Goal: Transaction & Acquisition: Purchase product/service

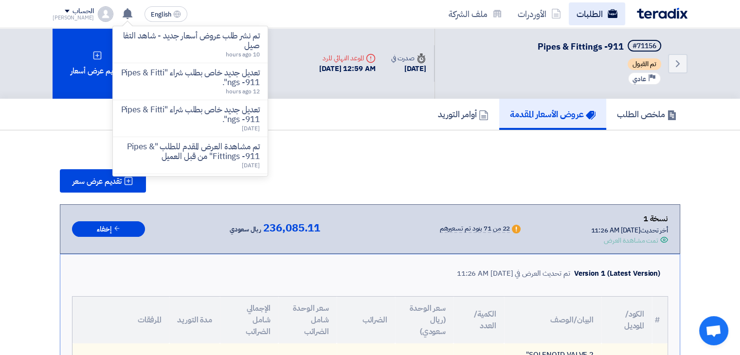
click at [587, 19] on link "الطلبات" at bounding box center [597, 13] width 56 height 23
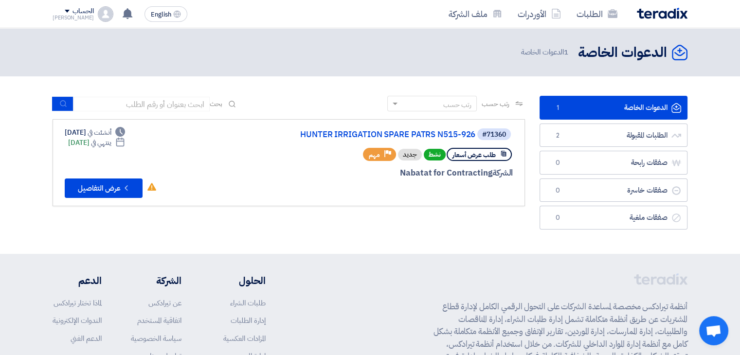
click at [595, 106] on link "الدعوات الخاصة الدعوات الخاصة 1" at bounding box center [614, 108] width 148 height 24
click at [432, 137] on link "HUNTER IRRIGATION SPARE PATRS N515-926" at bounding box center [378, 134] width 195 height 9
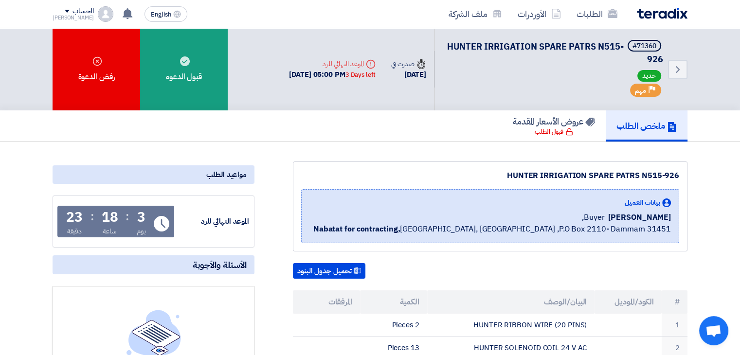
click at [432, 137] on div "ملخص الطلب عروض الأسعار المقدمة قبول الطلب" at bounding box center [370, 126] width 635 height 31
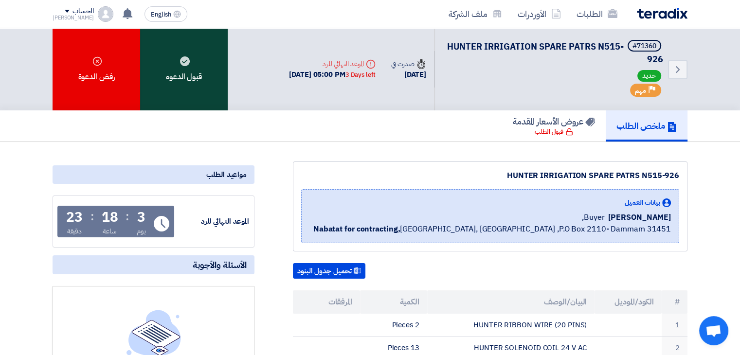
click at [193, 80] on div "قبول الدعوه" at bounding box center [184, 69] width 88 height 82
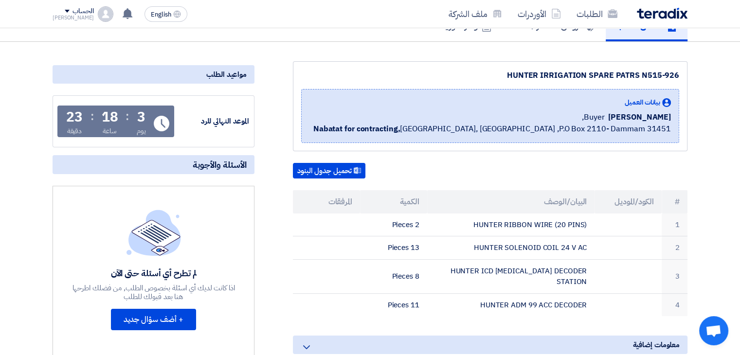
scroll to position [114, 0]
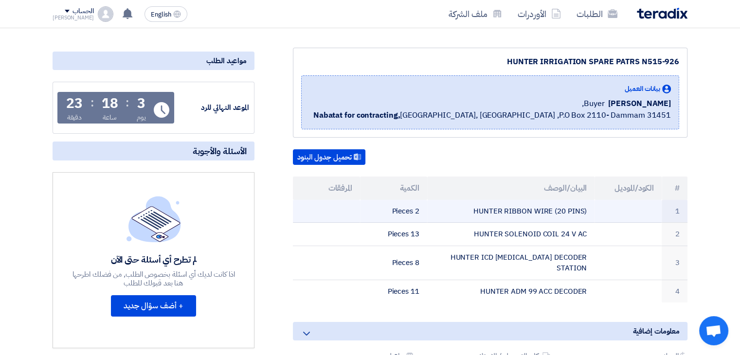
drag, startPoint x: 475, startPoint y: 211, endPoint x: 608, endPoint y: 216, distance: 132.5
click at [608, 216] on tr "1 HUNTER RIBBON WIRE (20 PINS) 2 Pieces" at bounding box center [490, 211] width 395 height 23
copy tr "HUNTER RIBBON WIRE (20 PINS)"
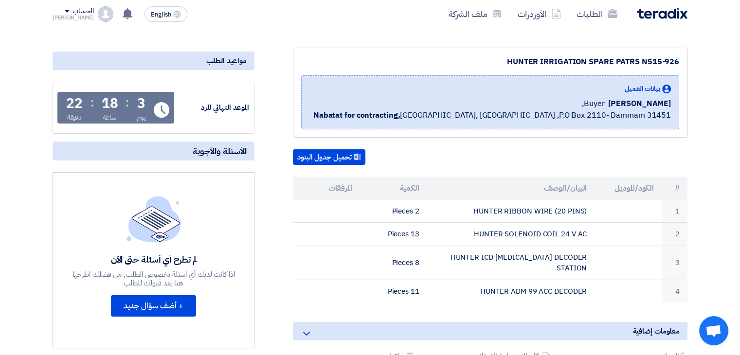
click at [510, 150] on div "تحميل جدول البنود" at bounding box center [490, 157] width 395 height 16
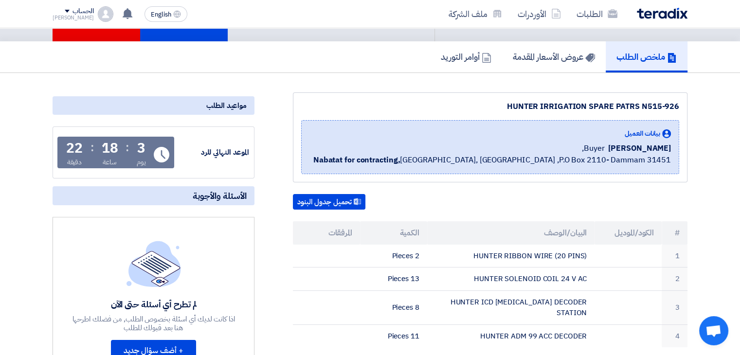
scroll to position [0, 0]
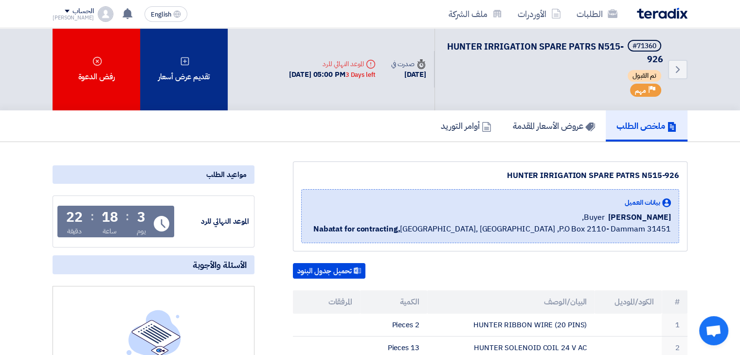
click at [202, 86] on div "تقديم عرض أسعار" at bounding box center [184, 69] width 88 height 82
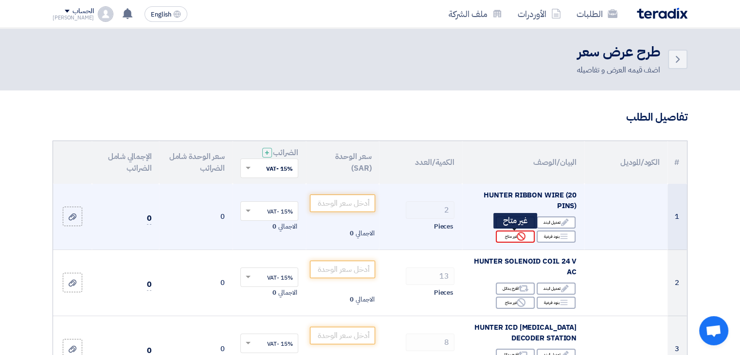
click at [516, 236] on div "Reject غير متاح" at bounding box center [515, 237] width 39 height 12
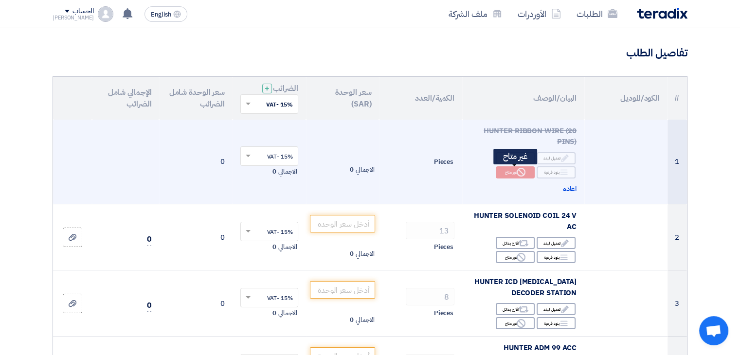
scroll to position [68, 0]
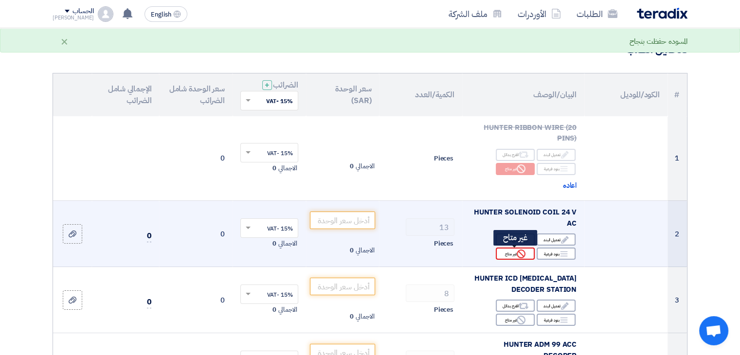
click at [517, 254] on use at bounding box center [521, 254] width 9 height 9
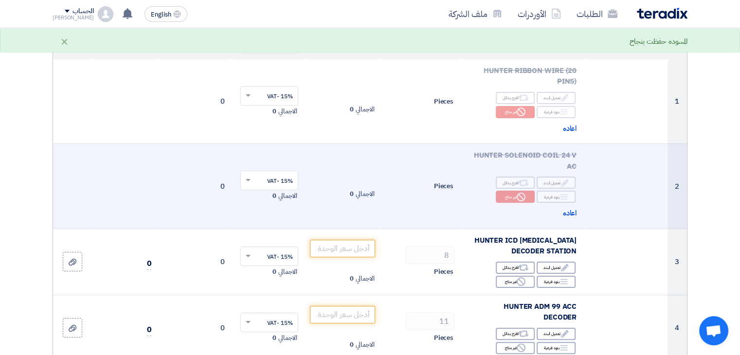
scroll to position [126, 0]
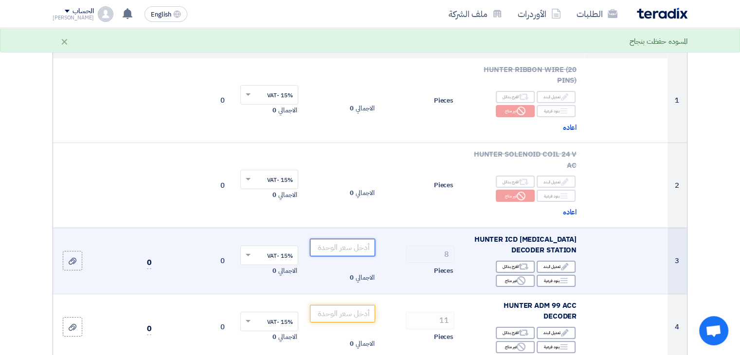
click at [357, 248] on input "number" at bounding box center [343, 248] width 66 height 18
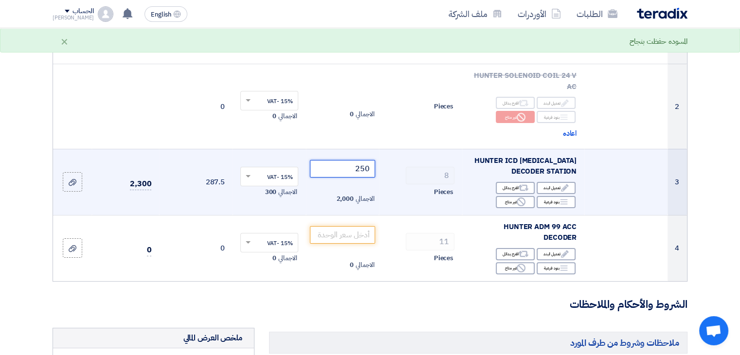
scroll to position [207, 0]
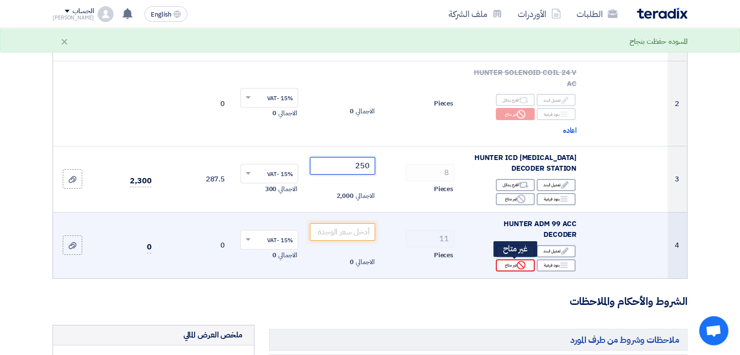
type input "250"
click at [513, 264] on div "Reject غير متاح" at bounding box center [515, 265] width 39 height 12
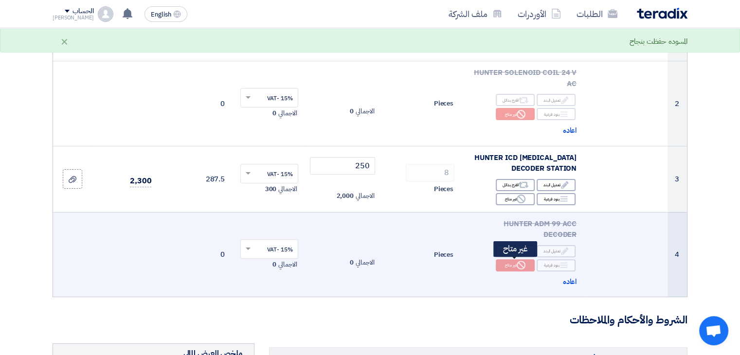
click at [513, 264] on div "Reject غير متاح" at bounding box center [515, 265] width 39 height 12
click at [569, 277] on span "اعاده" at bounding box center [570, 282] width 14 height 11
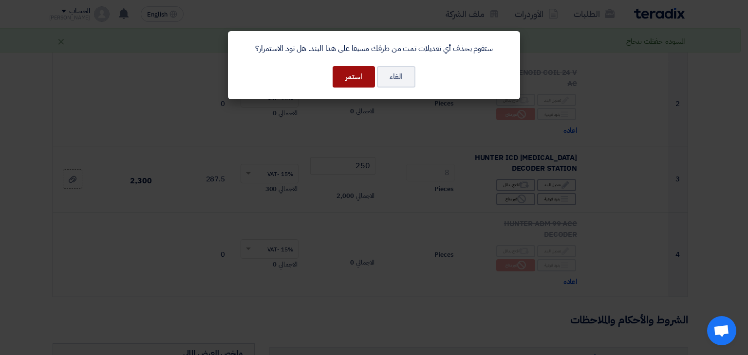
click at [347, 82] on button "استمر" at bounding box center [353, 76] width 42 height 21
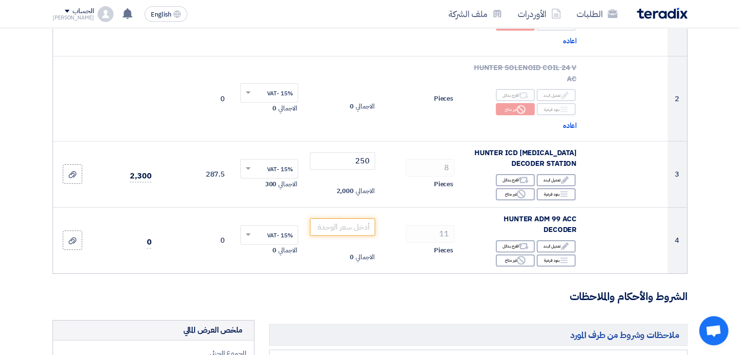
scroll to position [212, 0]
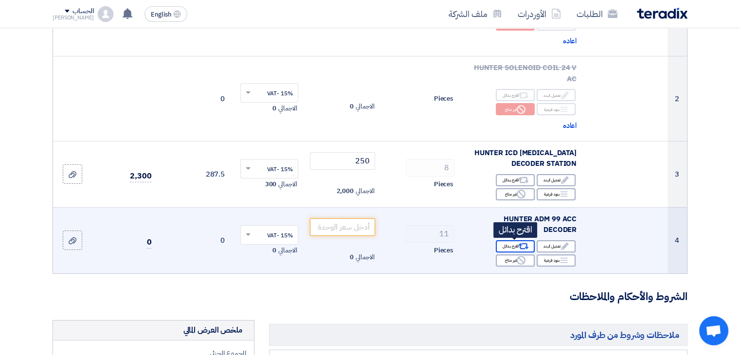
click at [507, 244] on div "Alternative اقترح بدائل" at bounding box center [515, 246] width 39 height 12
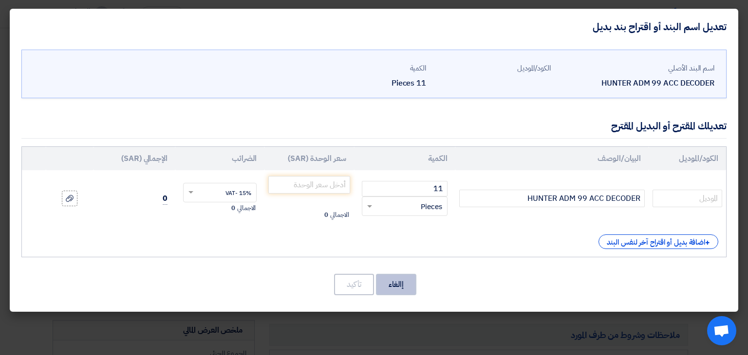
click at [385, 283] on button "إالغاء" at bounding box center [396, 284] width 40 height 21
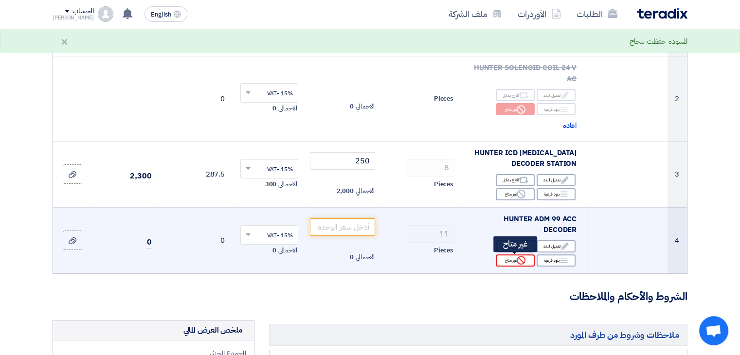
click at [512, 259] on div "Reject غير متاح" at bounding box center [515, 261] width 39 height 12
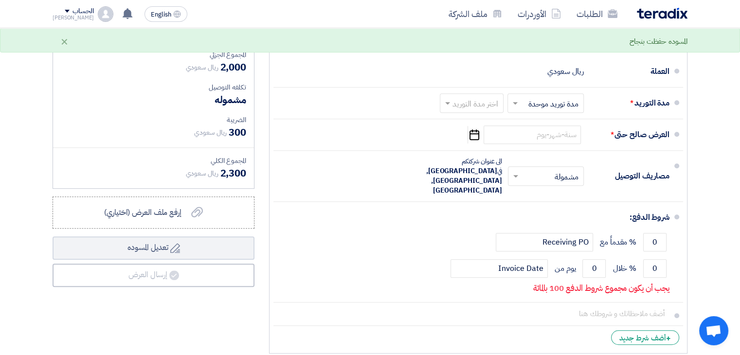
scroll to position [532, 0]
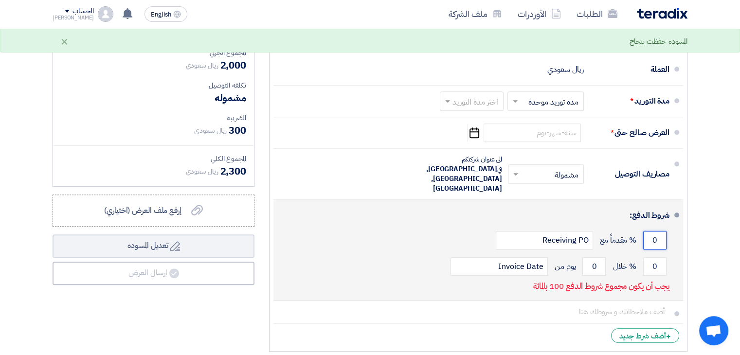
click at [654, 231] on input "0" at bounding box center [655, 240] width 23 height 18
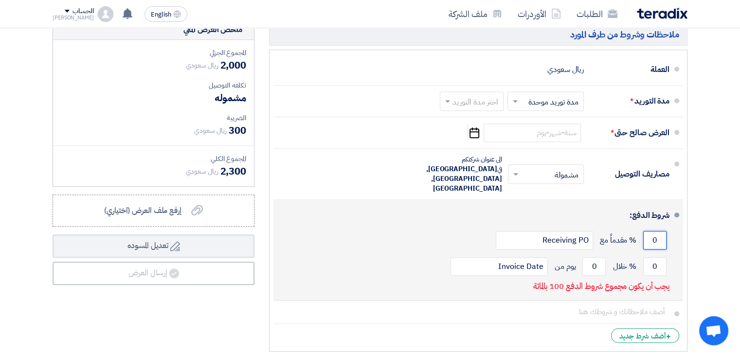
drag, startPoint x: 659, startPoint y: 220, endPoint x: 650, endPoint y: 222, distance: 9.1
click at [650, 231] on input "0" at bounding box center [655, 240] width 23 height 18
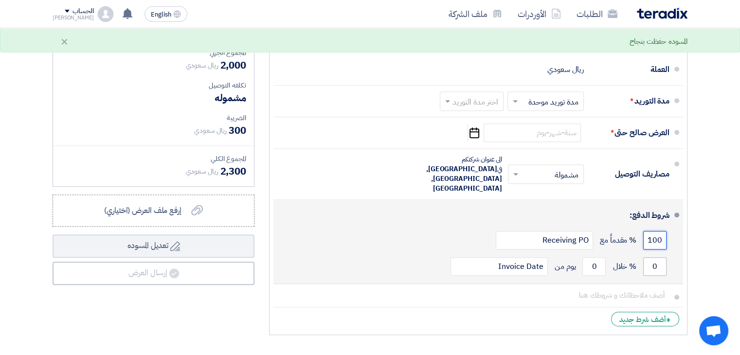
type input "100"
drag, startPoint x: 659, startPoint y: 245, endPoint x: 650, endPoint y: 249, distance: 9.1
click at [650, 258] on input "0" at bounding box center [655, 267] width 23 height 18
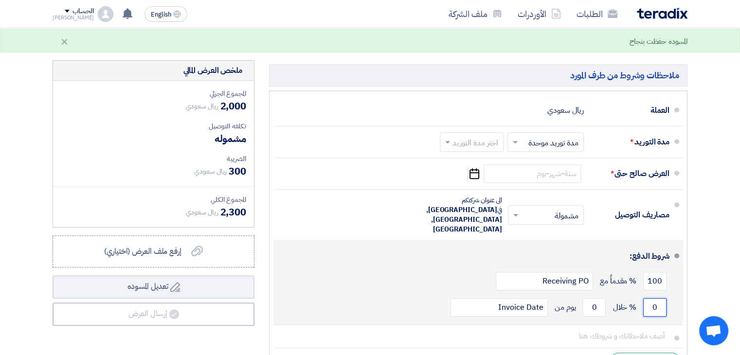
scroll to position [490, 0]
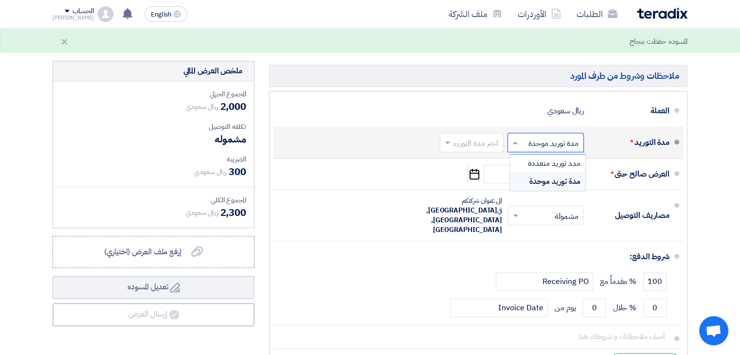
click at [553, 141] on input "text" at bounding box center [544, 143] width 72 height 14
click at [482, 136] on input "text" at bounding box center [470, 143] width 59 height 14
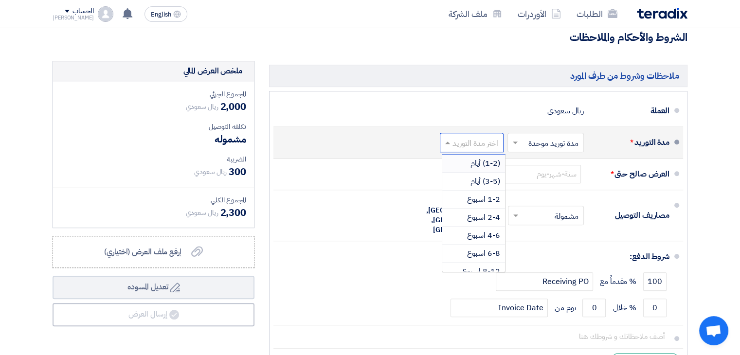
click at [489, 158] on span "(1-2) أيام" at bounding box center [486, 164] width 30 height 12
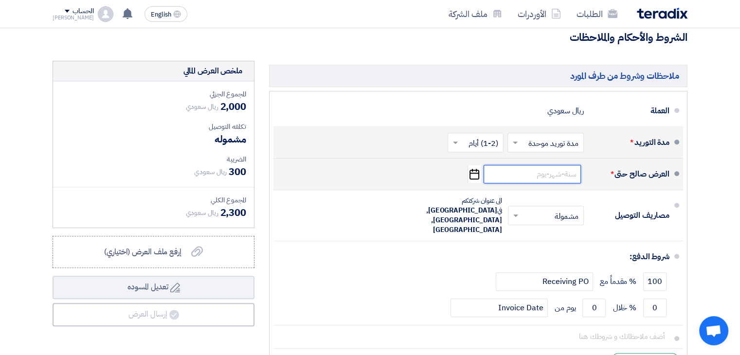
click at [539, 177] on input at bounding box center [532, 174] width 97 height 18
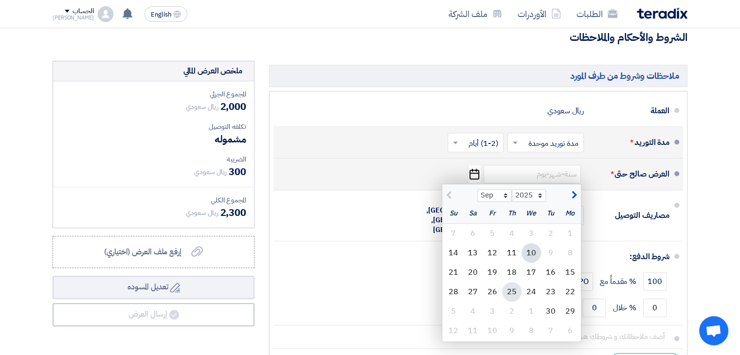
click at [516, 293] on div "25" at bounding box center [511, 291] width 19 height 19
type input "[DATE]"
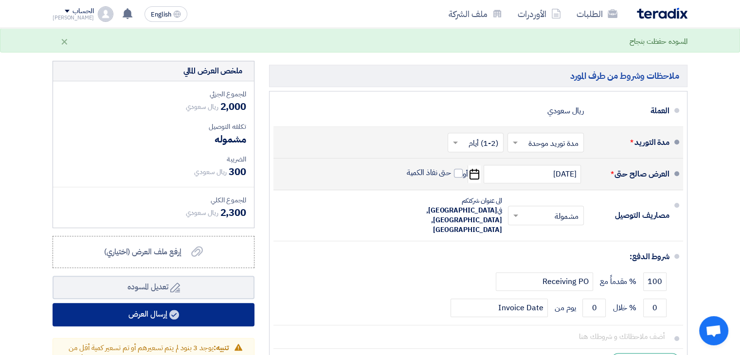
click at [218, 313] on button "إرسال العرض" at bounding box center [154, 314] width 202 height 23
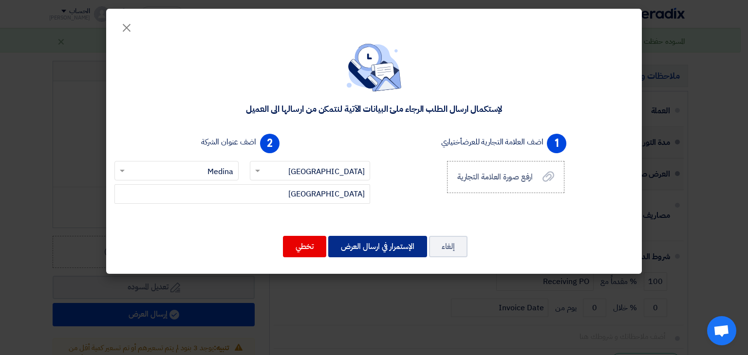
click at [370, 243] on button "الإستمرار في ارسال العرض" at bounding box center [377, 246] width 99 height 21
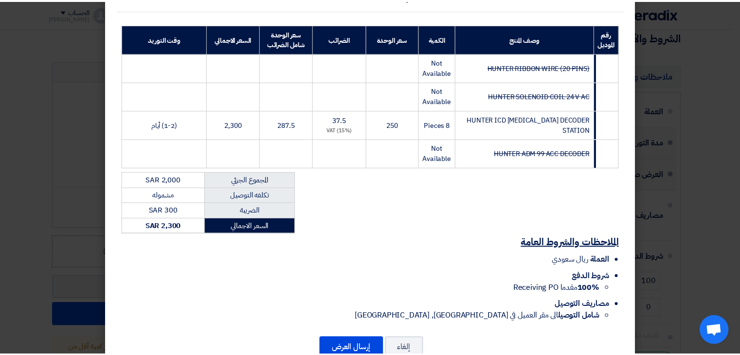
scroll to position [132, 0]
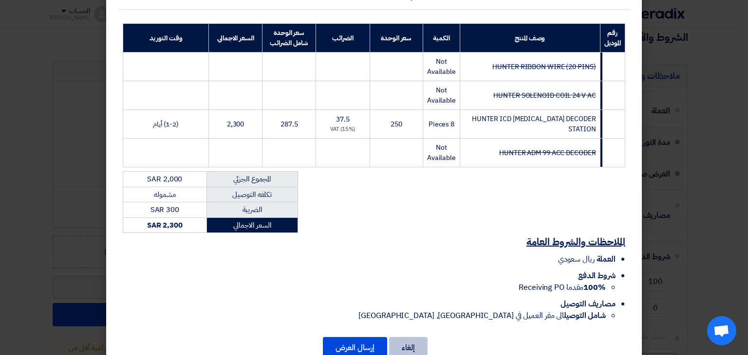
click at [425, 339] on button "إلغاء" at bounding box center [408, 347] width 38 height 21
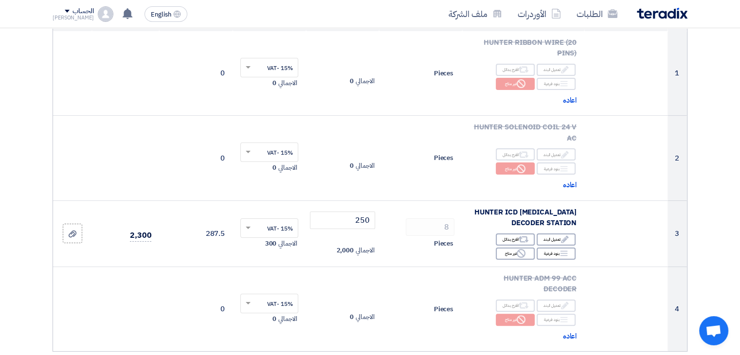
scroll to position [152, 0]
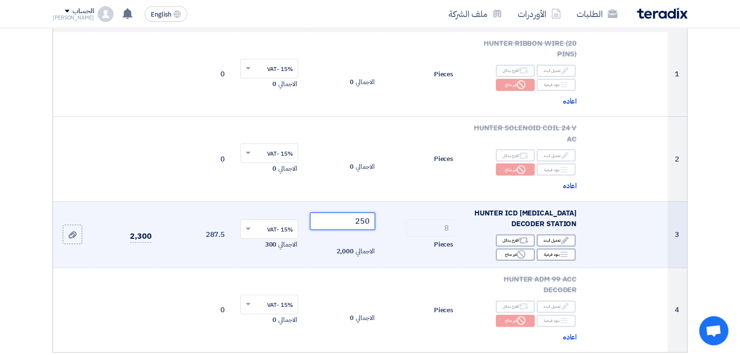
drag, startPoint x: 356, startPoint y: 221, endPoint x: 491, endPoint y: 214, distance: 135.5
click at [491, 214] on tr "3 HUNTER ICD [MEDICAL_DATA] DECODER STATION Edit تعديل البند Alternative اقترح …" at bounding box center [370, 235] width 634 height 66
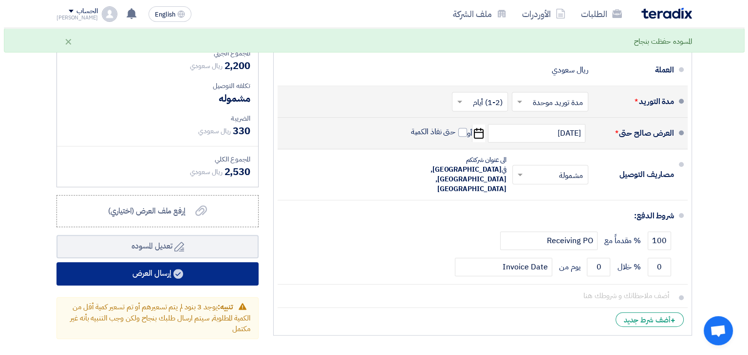
scroll to position [532, 0]
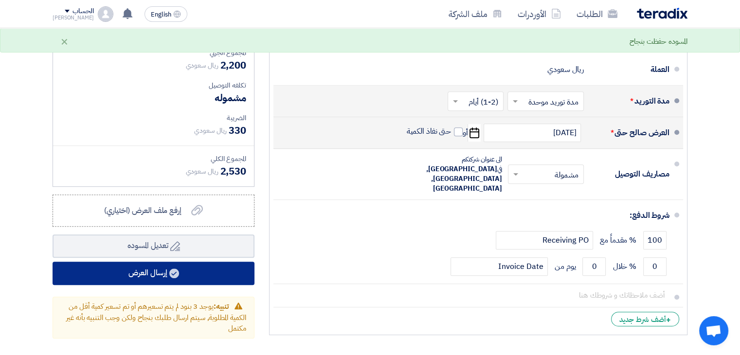
type input "275"
click at [222, 275] on button "إرسال العرض" at bounding box center [154, 273] width 202 height 23
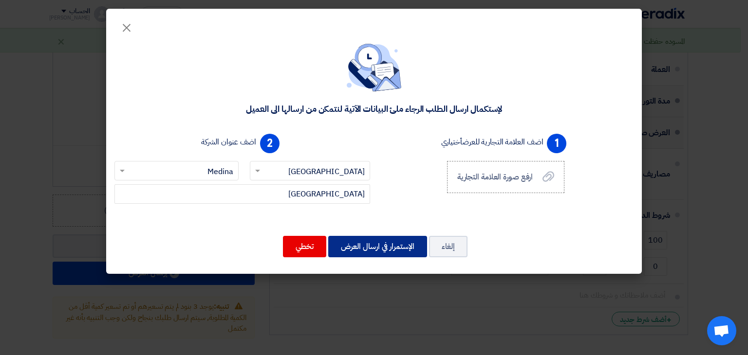
click at [387, 248] on button "الإستمرار في ارسال العرض" at bounding box center [377, 246] width 99 height 21
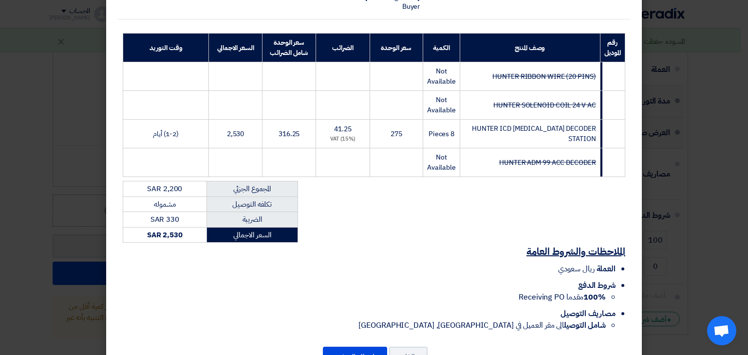
scroll to position [158, 0]
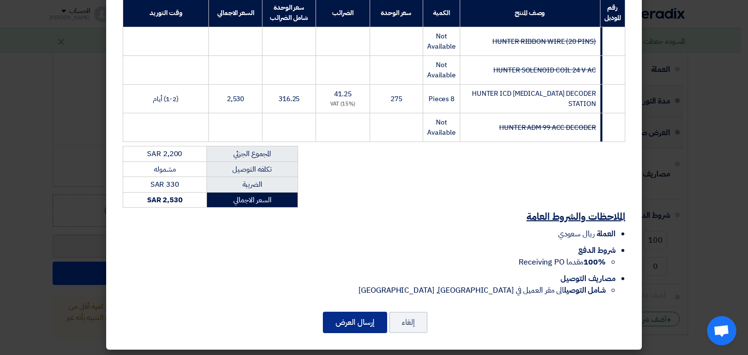
click at [375, 319] on button "إرسال العرض" at bounding box center [355, 322] width 64 height 21
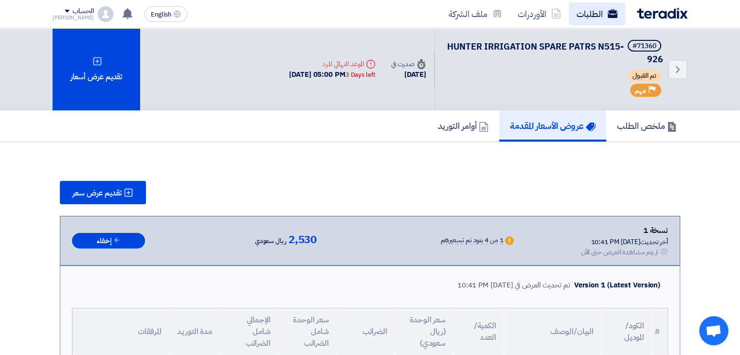
click at [588, 20] on link "الطلبات" at bounding box center [597, 13] width 56 height 23
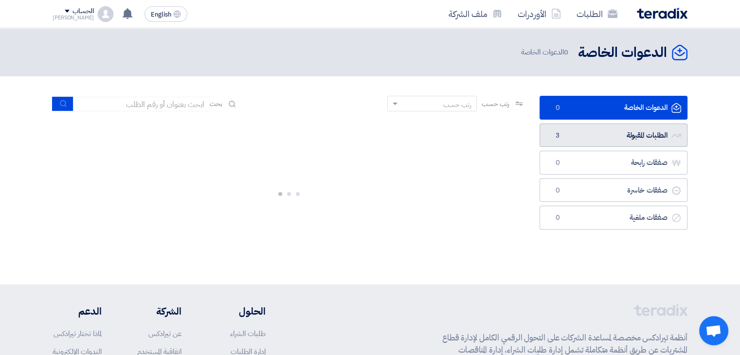
click at [604, 136] on link "الطلبات المقبولة الطلبات المقبولة 3" at bounding box center [614, 136] width 148 height 24
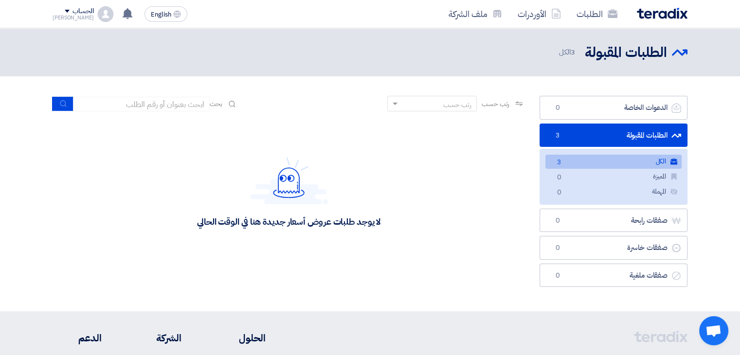
click at [610, 163] on link "الكل الكل 3" at bounding box center [614, 162] width 136 height 14
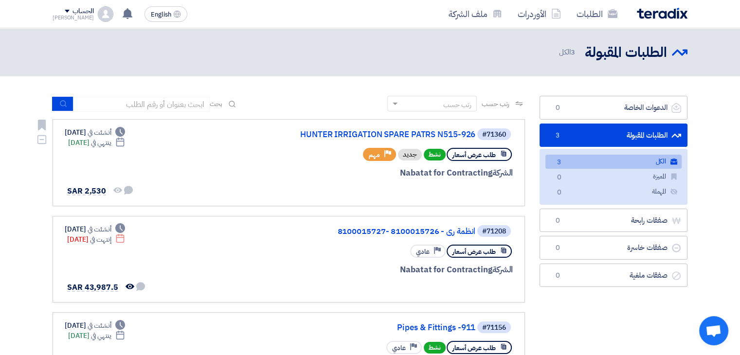
click at [376, 201] on link "#71360 HUNTER IRRIGATION SPARE PATRS N515-926 طلب عرض أسعار نشط جديد Priority م…" at bounding box center [289, 162] width 473 height 87
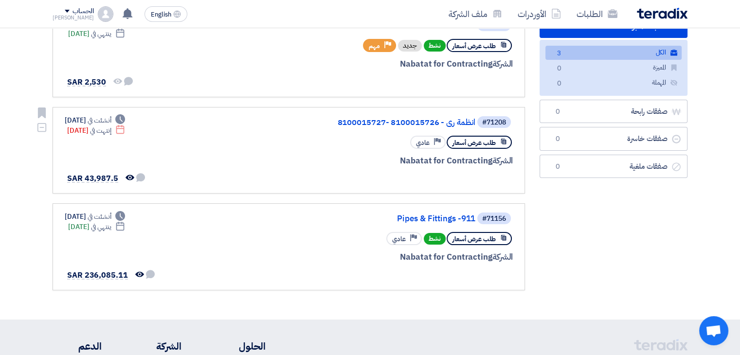
scroll to position [115, 0]
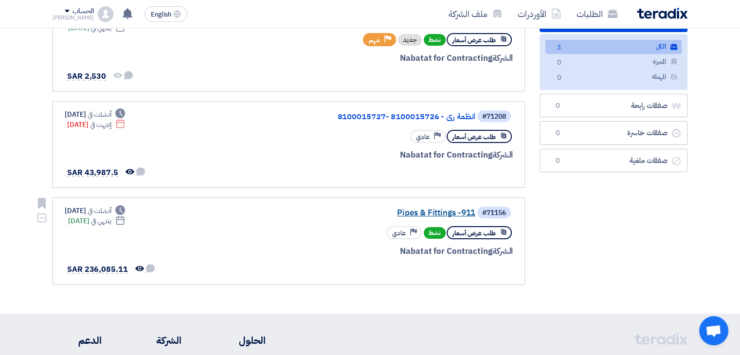
click at [432, 213] on link "Pipes & Fittings -911" at bounding box center [378, 213] width 195 height 9
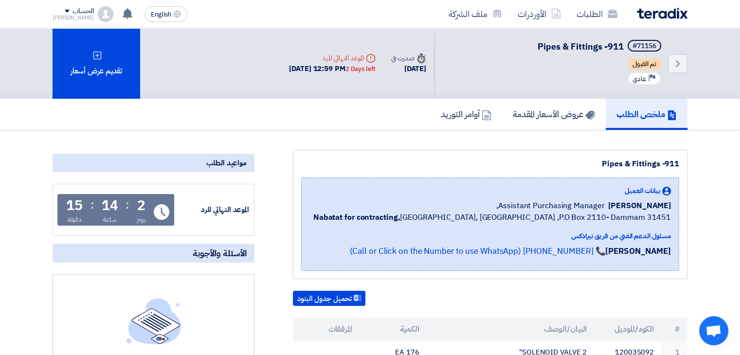
click at [401, 213] on b "Nabatat for contracting," at bounding box center [357, 218] width 87 height 12
click at [513, 112] on h5 "عروض الأسعار المقدمة" at bounding box center [554, 114] width 82 height 11
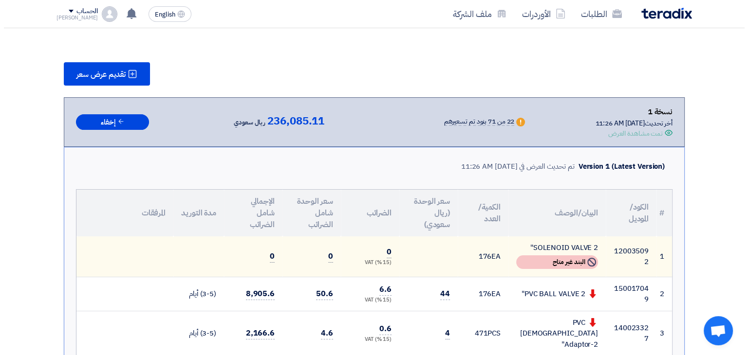
scroll to position [105, 0]
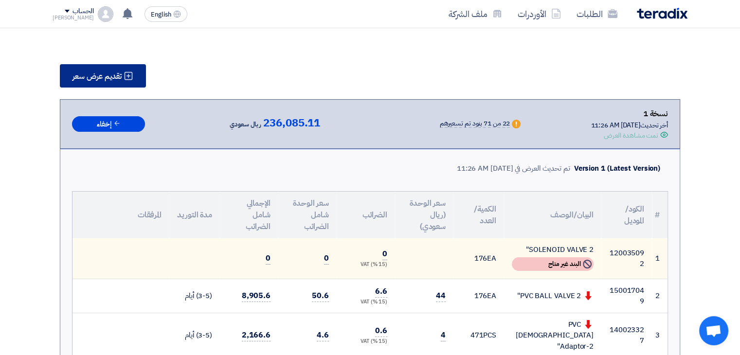
click at [123, 84] on button "تقديم عرض سعر" at bounding box center [103, 75] width 86 height 23
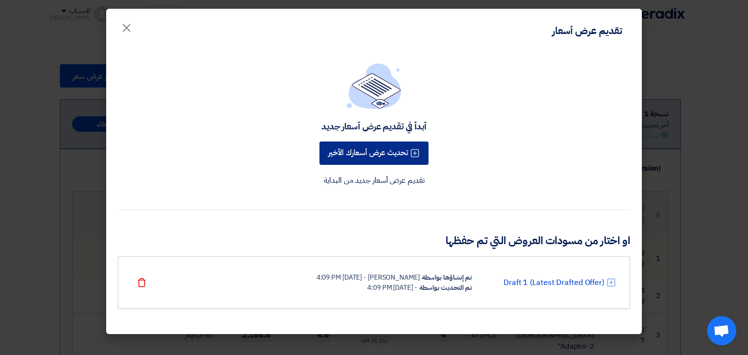
click at [389, 160] on button "تحديث عرض أسعارك الأخير" at bounding box center [373, 153] width 109 height 23
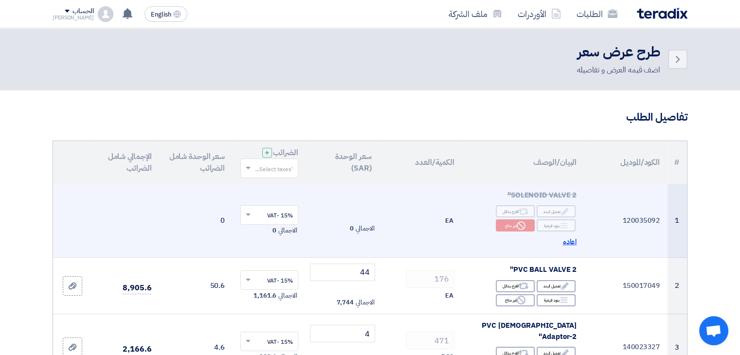
click at [570, 240] on span "اعاده" at bounding box center [570, 242] width 14 height 11
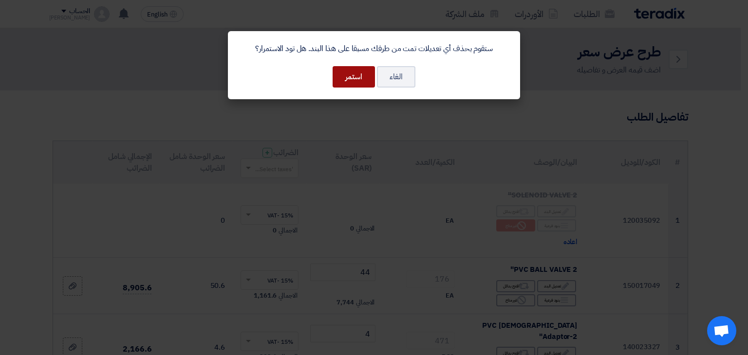
click at [349, 77] on button "استمر" at bounding box center [353, 76] width 42 height 21
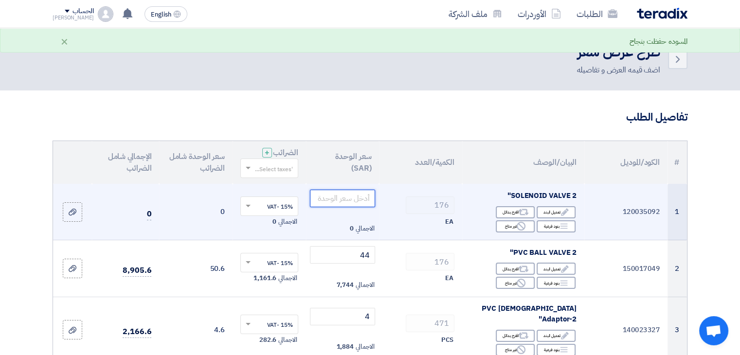
click at [352, 199] on input "number" at bounding box center [343, 199] width 66 height 18
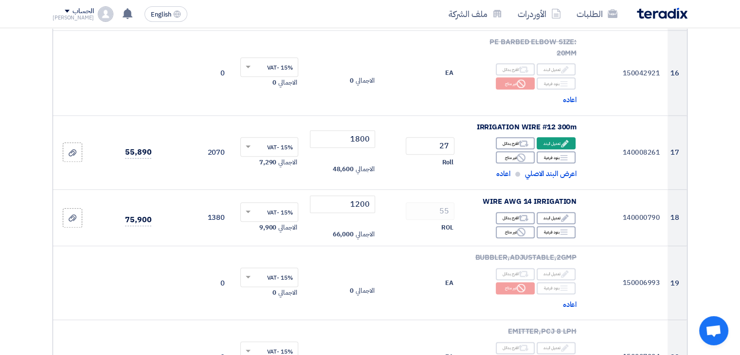
scroll to position [1133, 0]
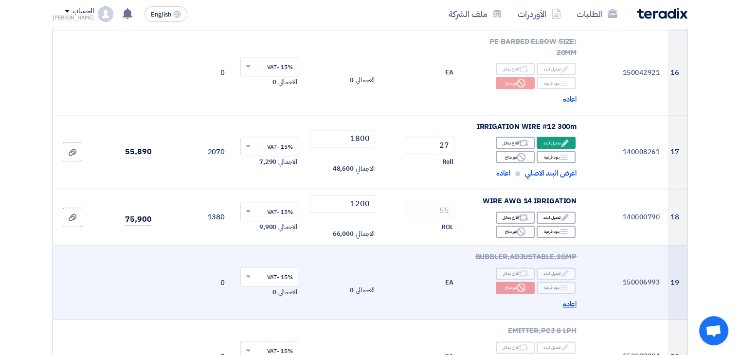
type input "220"
click at [567, 299] on span "اعاده" at bounding box center [570, 304] width 14 height 11
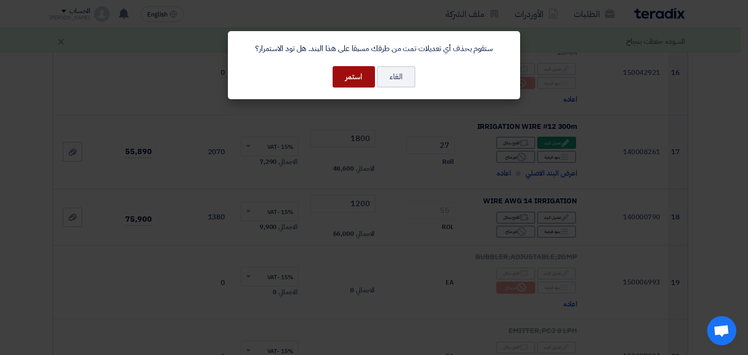
click at [355, 74] on button "استمر" at bounding box center [353, 76] width 42 height 21
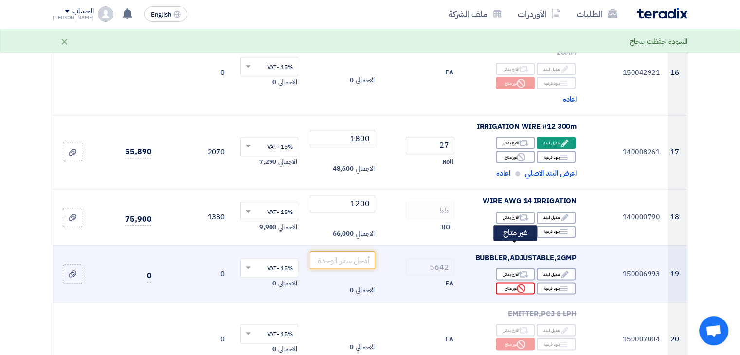
click at [510, 282] on div "Reject غير متاح" at bounding box center [515, 288] width 39 height 12
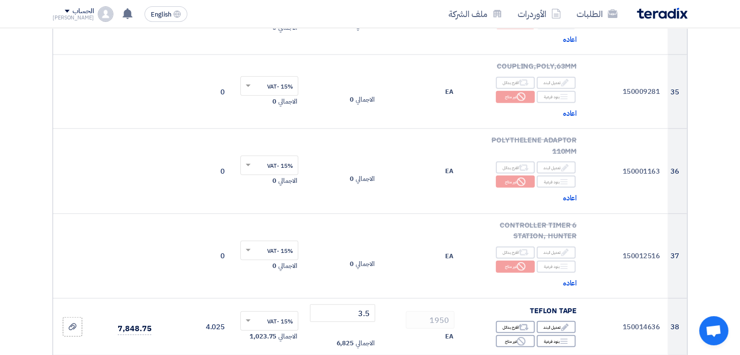
scroll to position [2483, 0]
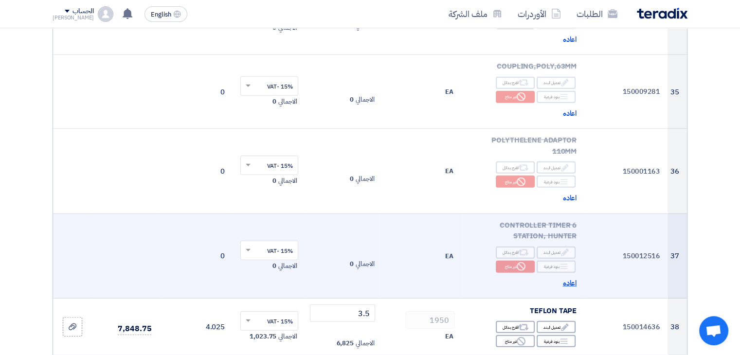
click at [569, 278] on span "اعاده" at bounding box center [570, 283] width 14 height 11
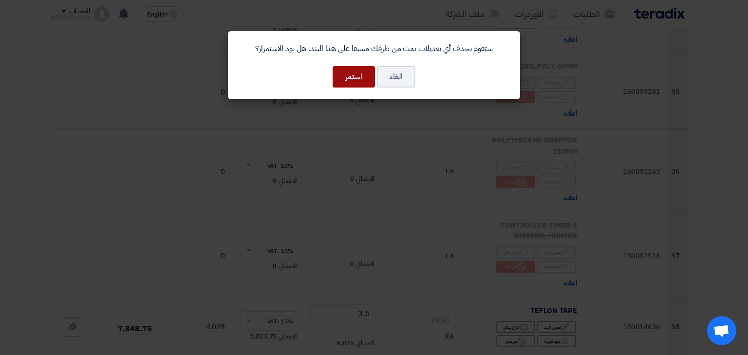
click at [367, 82] on button "استمر" at bounding box center [353, 76] width 42 height 21
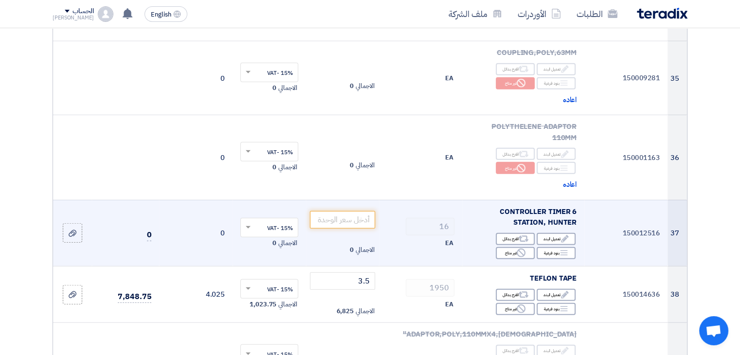
scroll to position [2498, 0]
click at [342, 210] on input "number" at bounding box center [343, 219] width 66 height 18
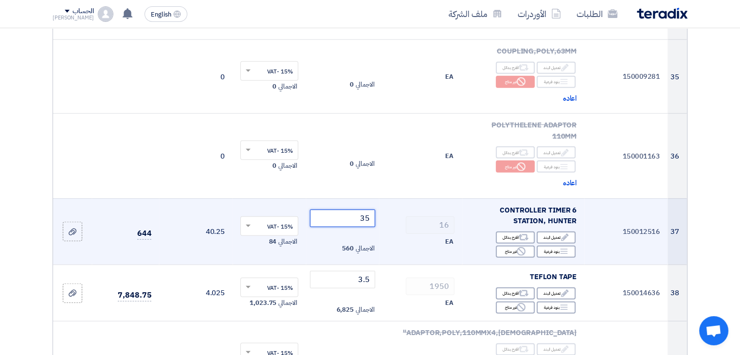
type input "3"
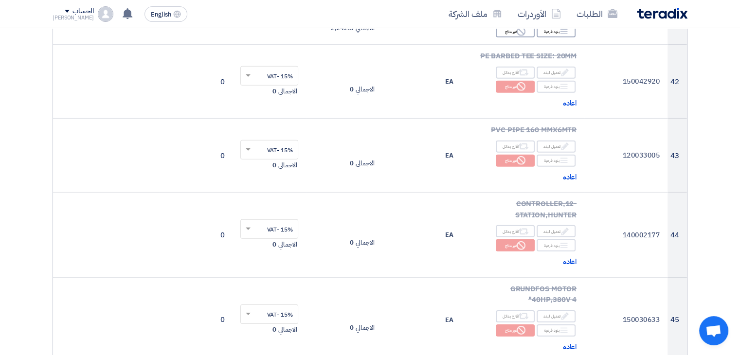
scroll to position [2989, 0]
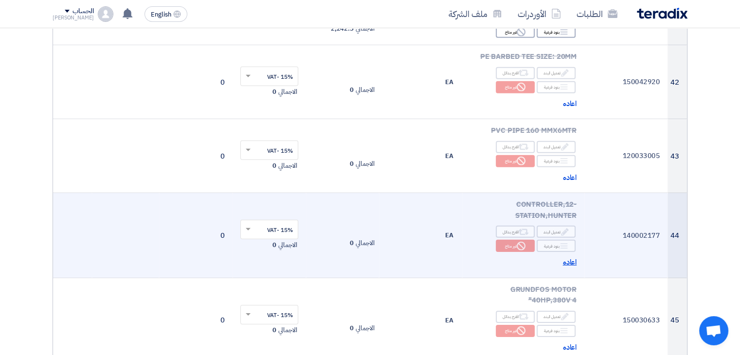
type input "500"
click at [566, 257] on span "اعاده" at bounding box center [570, 262] width 14 height 11
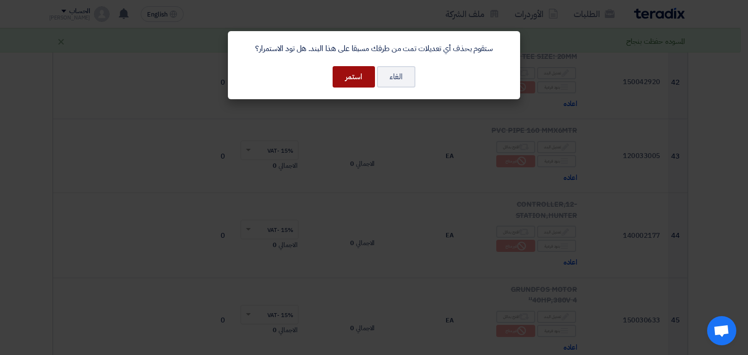
click at [351, 73] on button "استمر" at bounding box center [353, 76] width 42 height 21
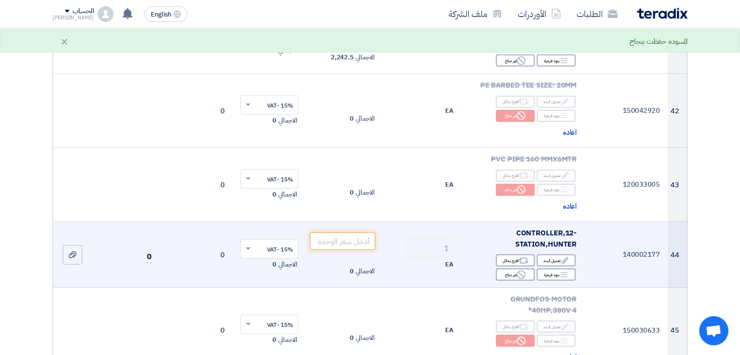
scroll to position [2959, 0]
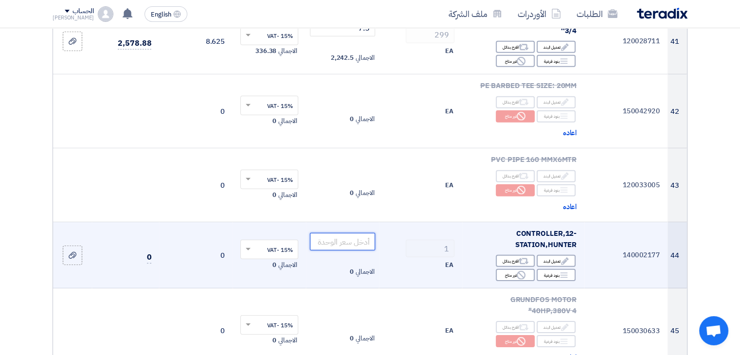
click at [356, 233] on input "number" at bounding box center [343, 242] width 66 height 18
drag, startPoint x: 356, startPoint y: 184, endPoint x: 400, endPoint y: 178, distance: 44.1
click at [400, 222] on tr "44 140002177 CONTROLLER,12-STATION,[GEOGRAPHIC_DATA] Edit تعديل البند Alternati…" at bounding box center [370, 255] width 634 height 66
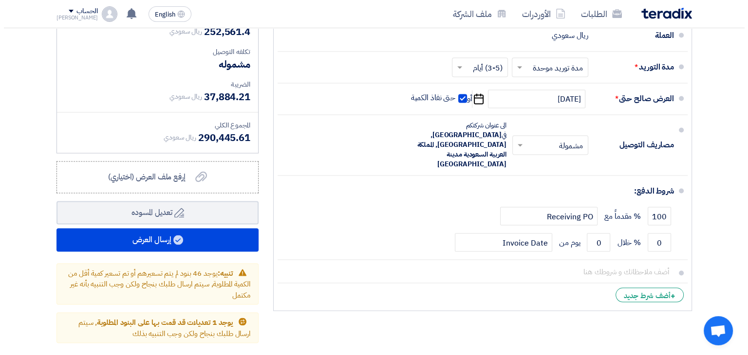
scroll to position [5339, 0]
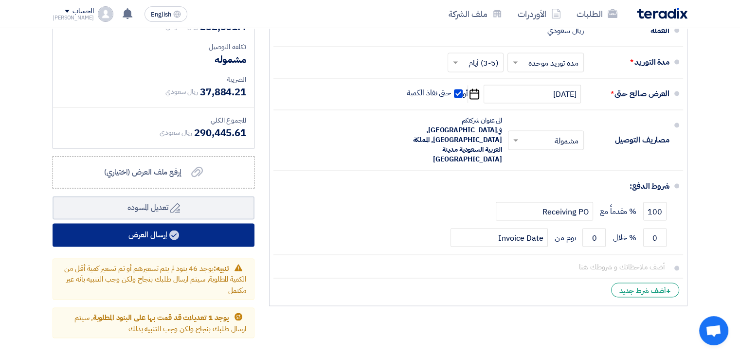
type input "550"
click at [222, 223] on button "إرسال العرض" at bounding box center [154, 234] width 202 height 23
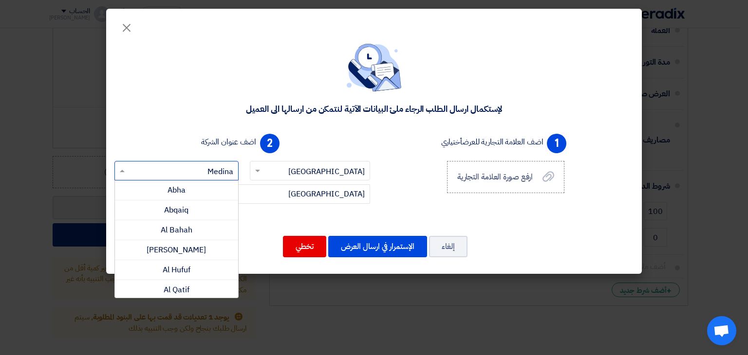
click at [222, 171] on input "text" at bounding box center [181, 172] width 105 height 16
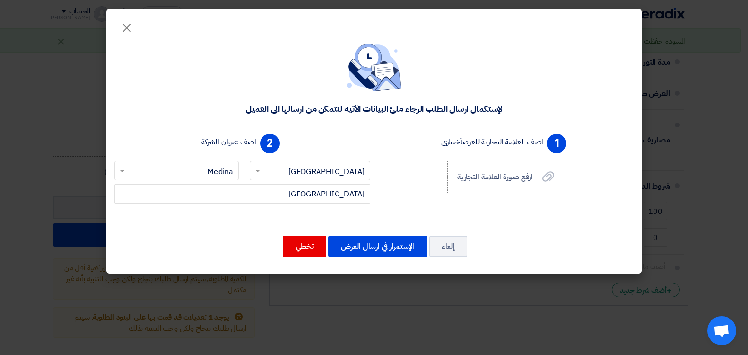
click at [176, 61] on div "لإستكمال ارسال الطلب الرجاء ملئ البيانات الآتية لنتمكن من ارسالها الى العميل" at bounding box center [374, 79] width 512 height 71
click at [375, 244] on button "الإستمرار في ارسال العرض" at bounding box center [377, 246] width 99 height 21
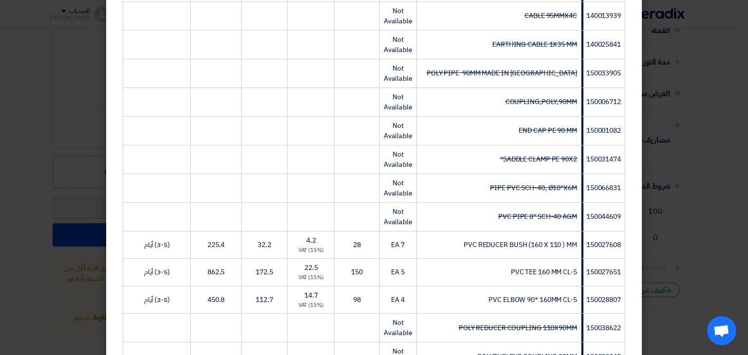
scroll to position [2054, 0]
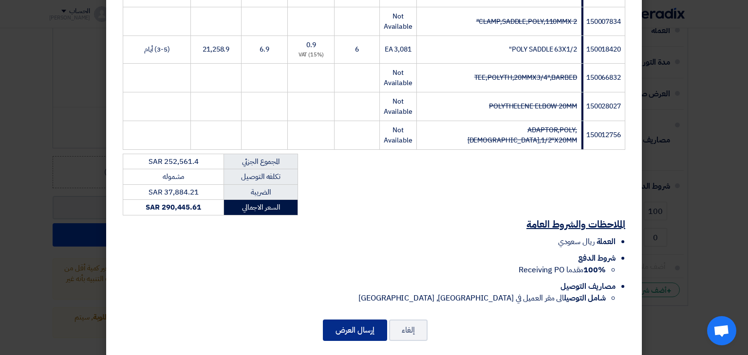
click at [354, 320] on button "إرسال العرض" at bounding box center [355, 330] width 64 height 21
